Goal: Browse casually

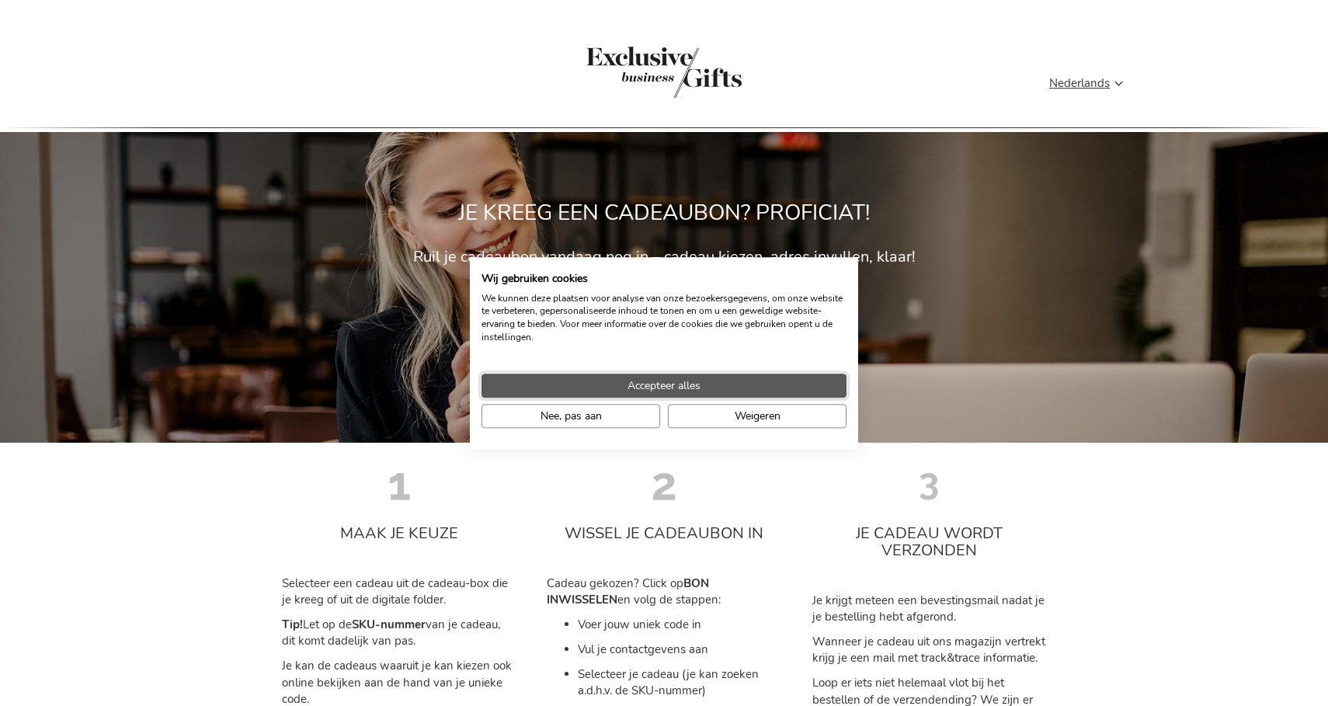
click at [625, 384] on button "Accepteer alles" at bounding box center [664, 386] width 365 height 24
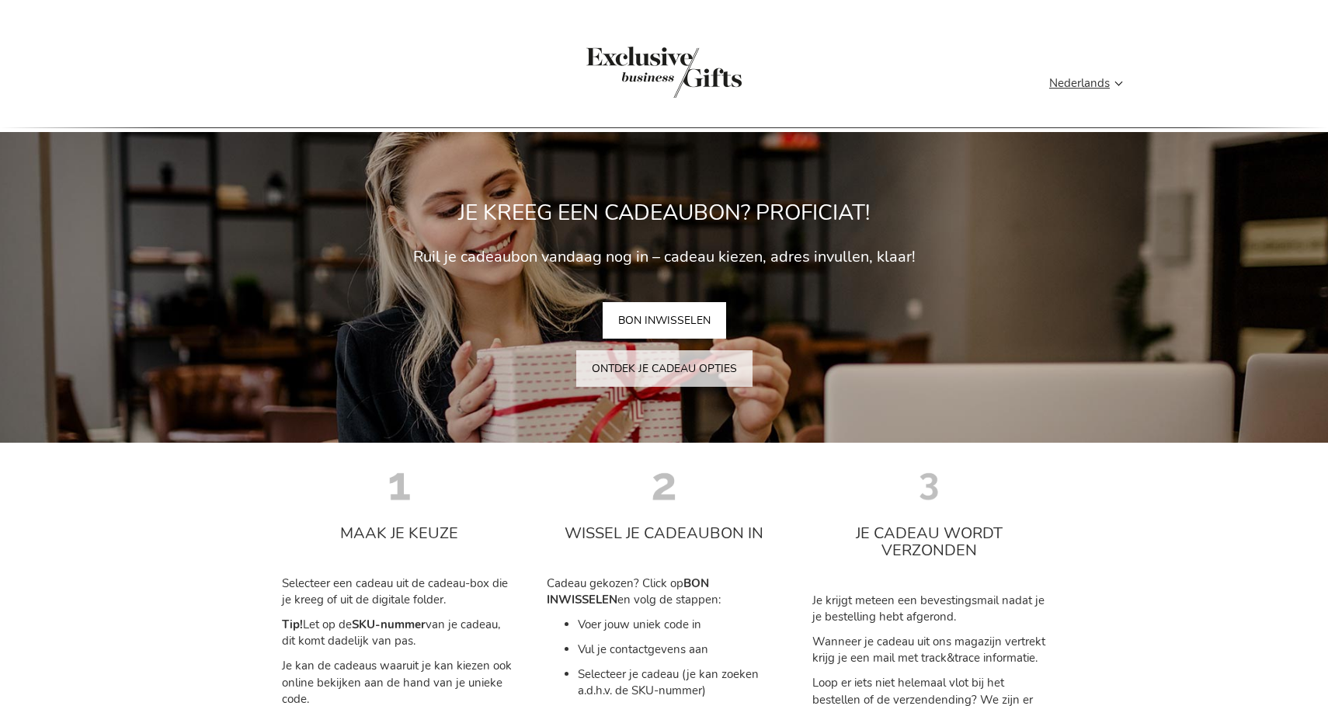
click at [0, 0] on span "[PERSON_NAME] ontdekken" at bounding box center [0, 0] width 0 height 0
